Goal: Navigation & Orientation: Go to known website

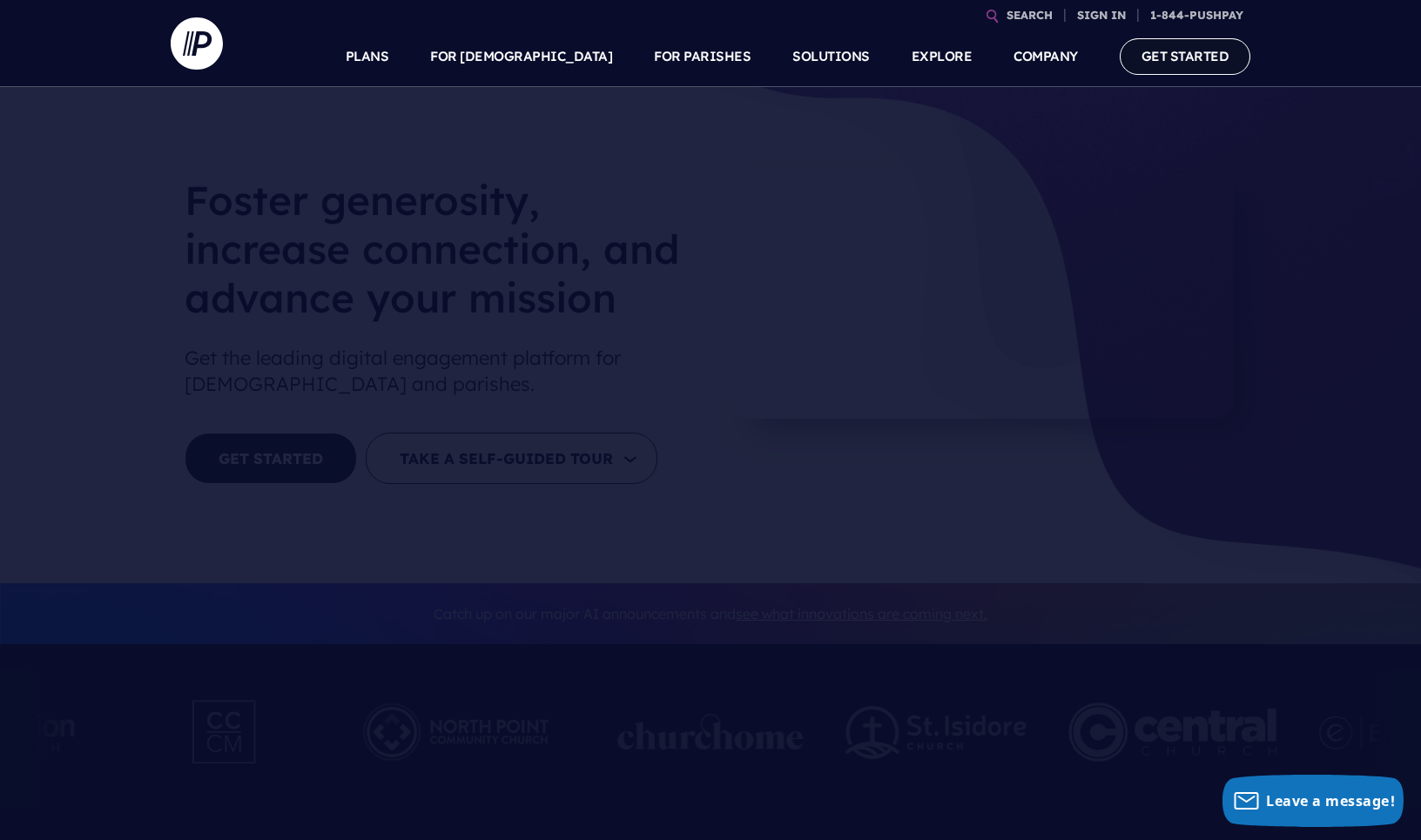
click at [1183, 56] on link "GET STARTED" at bounding box center [1185, 56] width 131 height 36
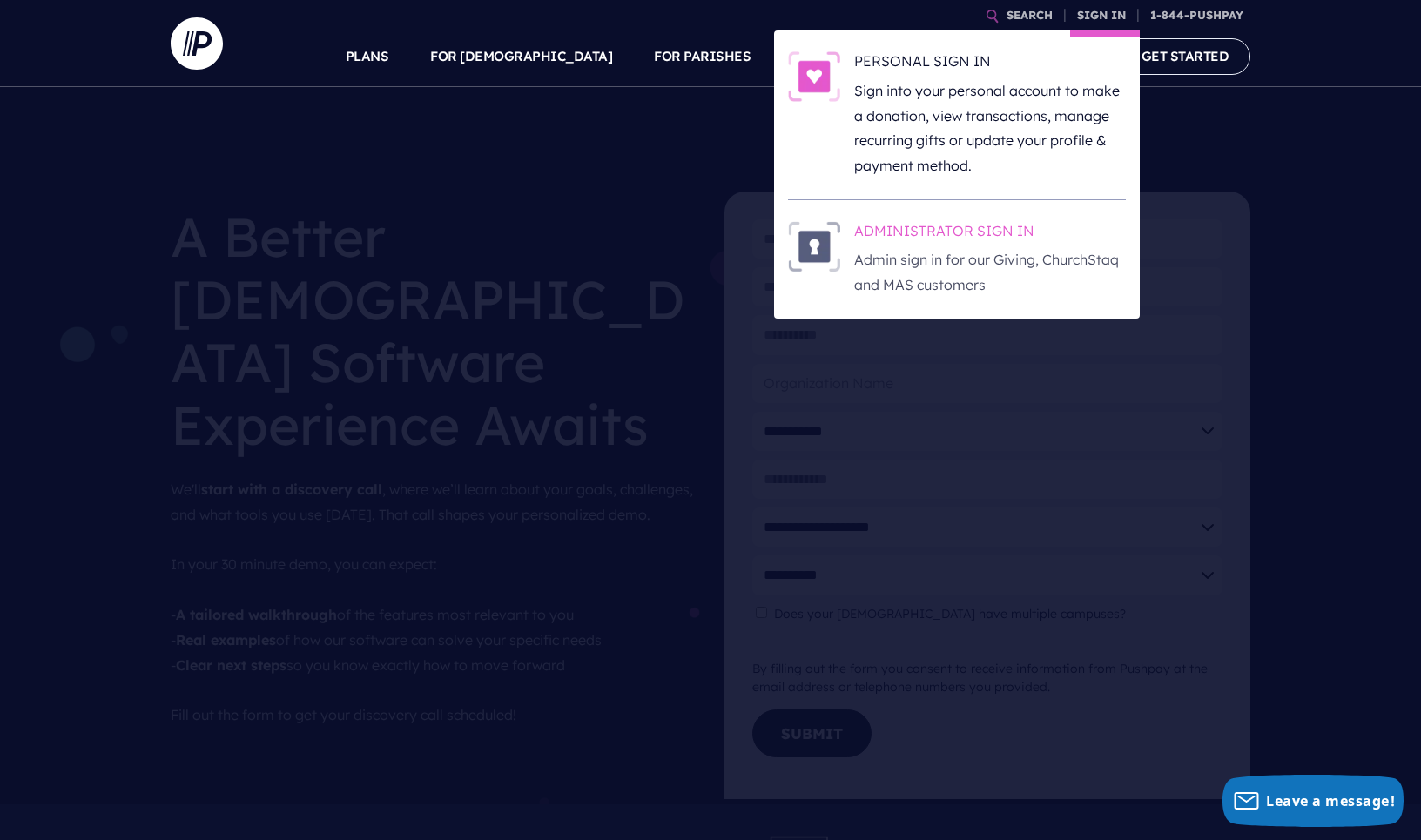
click at [930, 227] on h6 "ADMINISTRATOR SIGN IN" at bounding box center [990, 234] width 272 height 26
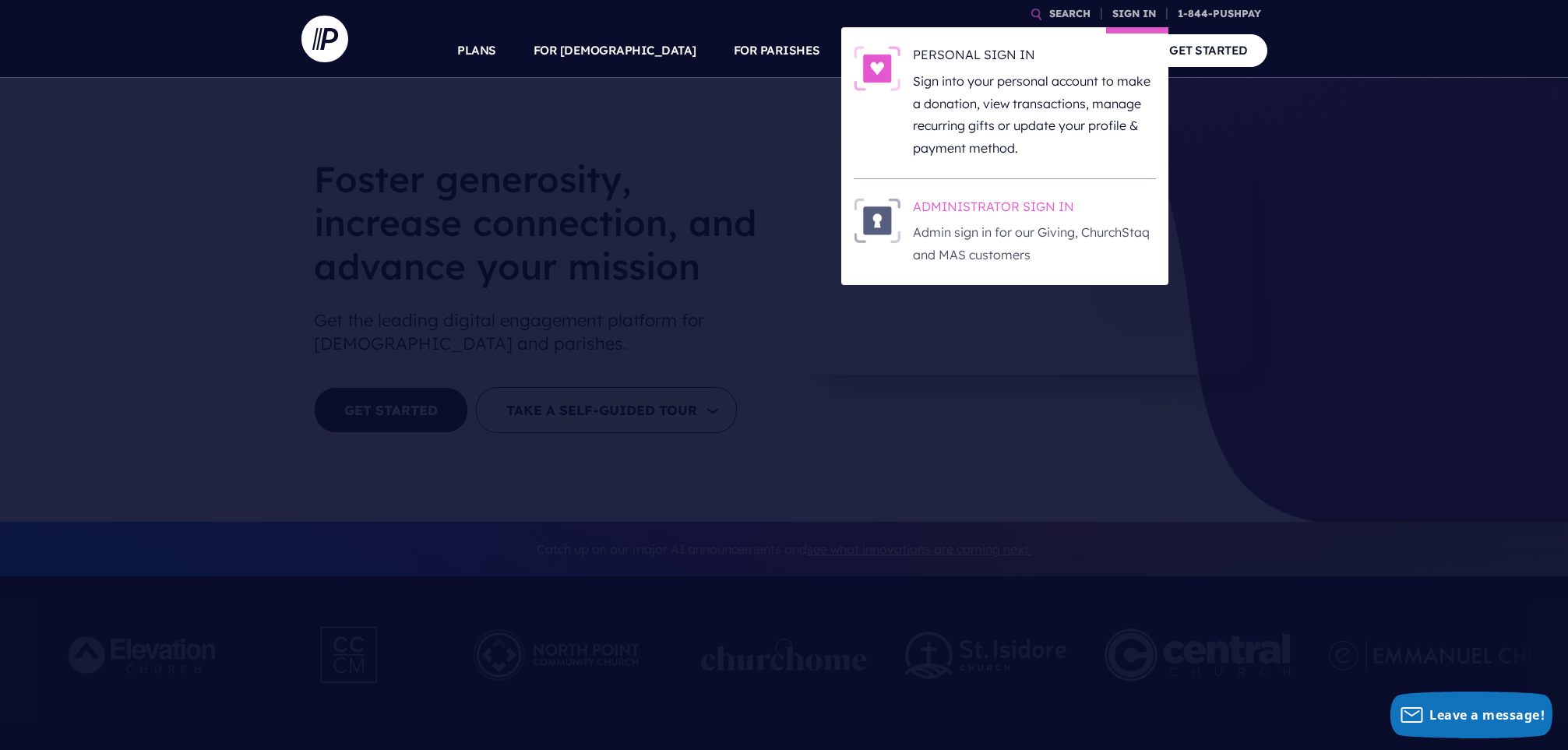
click at [992, 208] on h6 "ADMINISTRATOR SIGN IN" at bounding box center [1034, 209] width 243 height 23
